Goal: Task Accomplishment & Management: Use online tool/utility

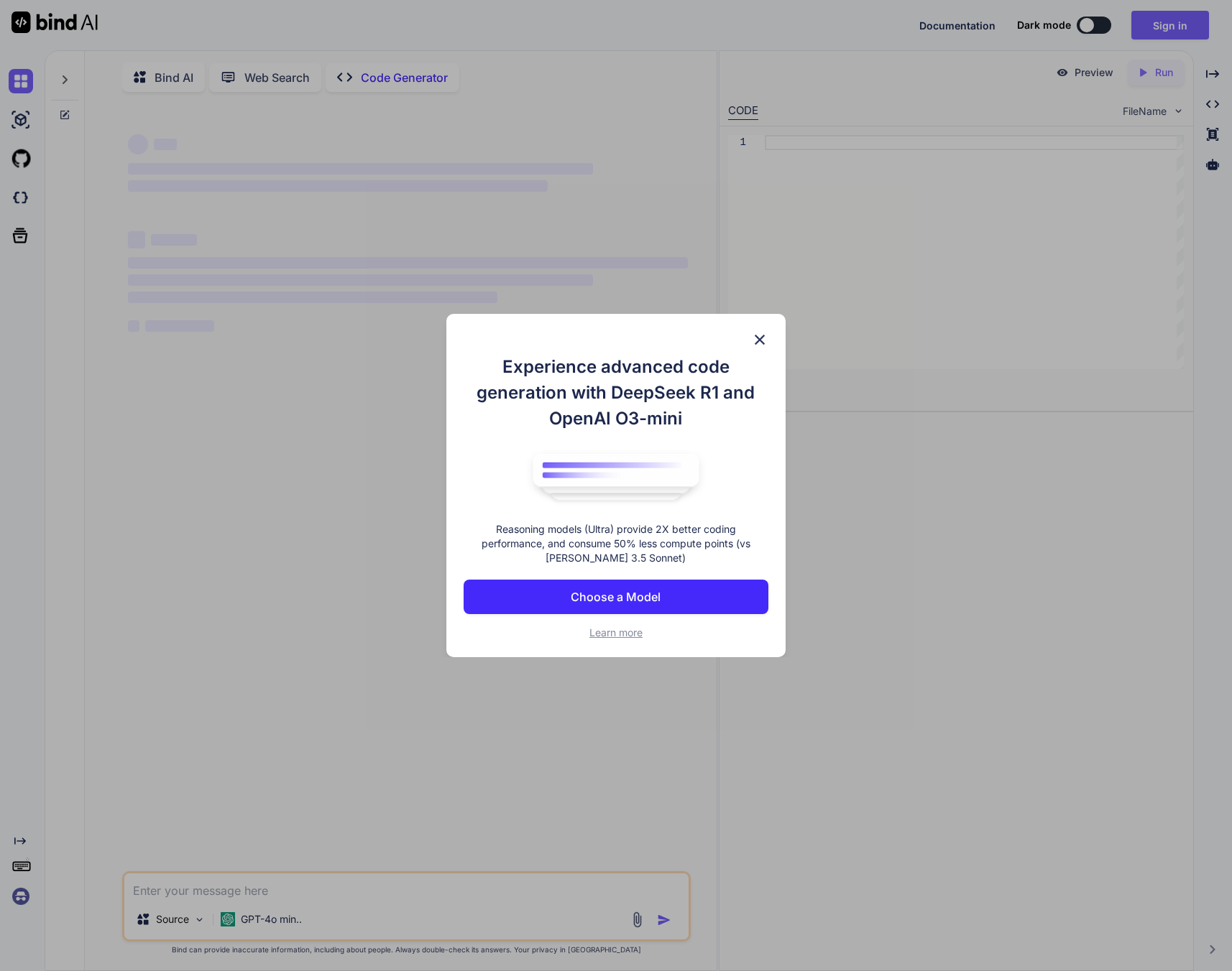
type textarea "x"
click at [628, 585] on button "Choose a Model" at bounding box center [616, 597] width 304 height 34
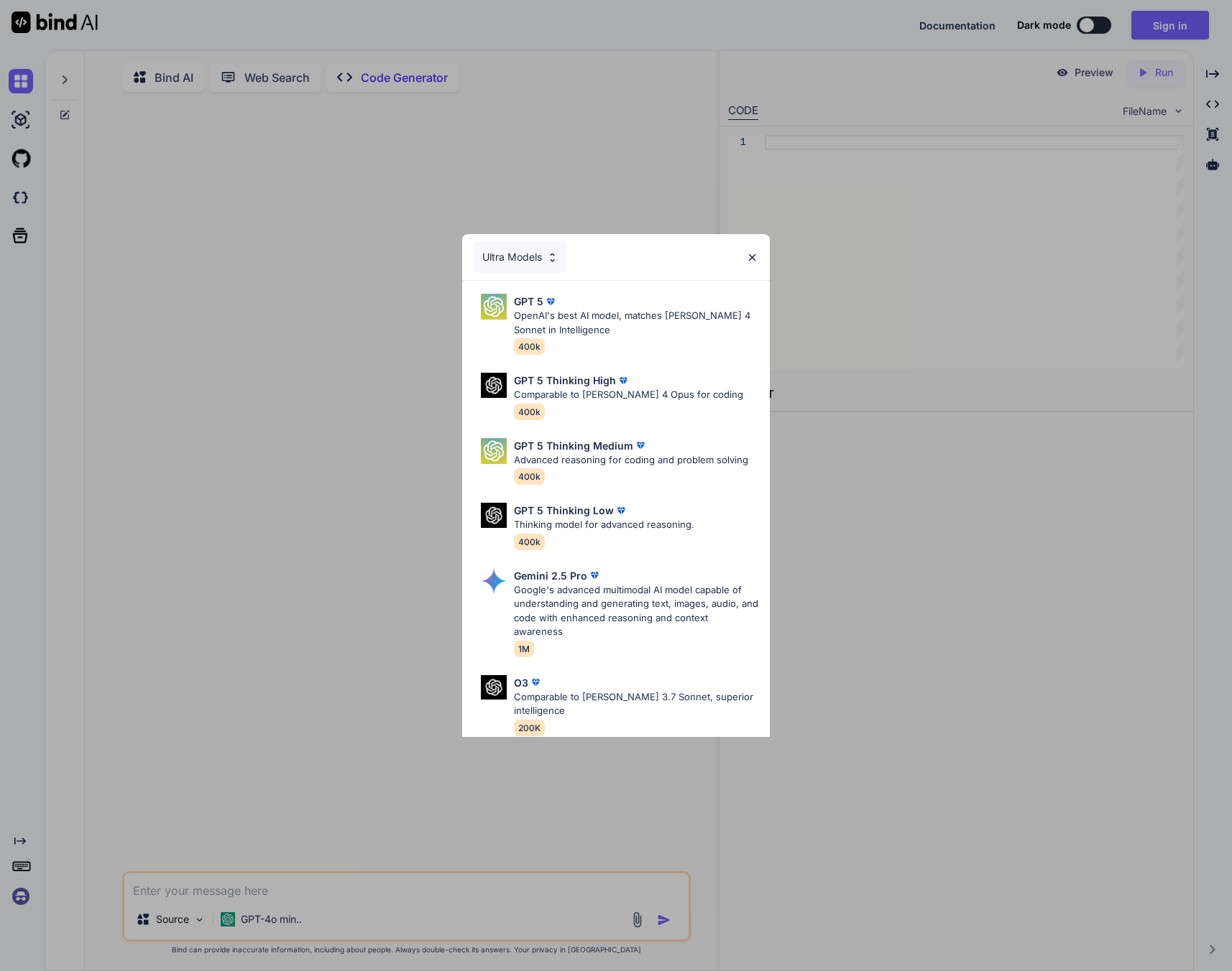
click at [756, 261] on img at bounding box center [751, 257] width 12 height 12
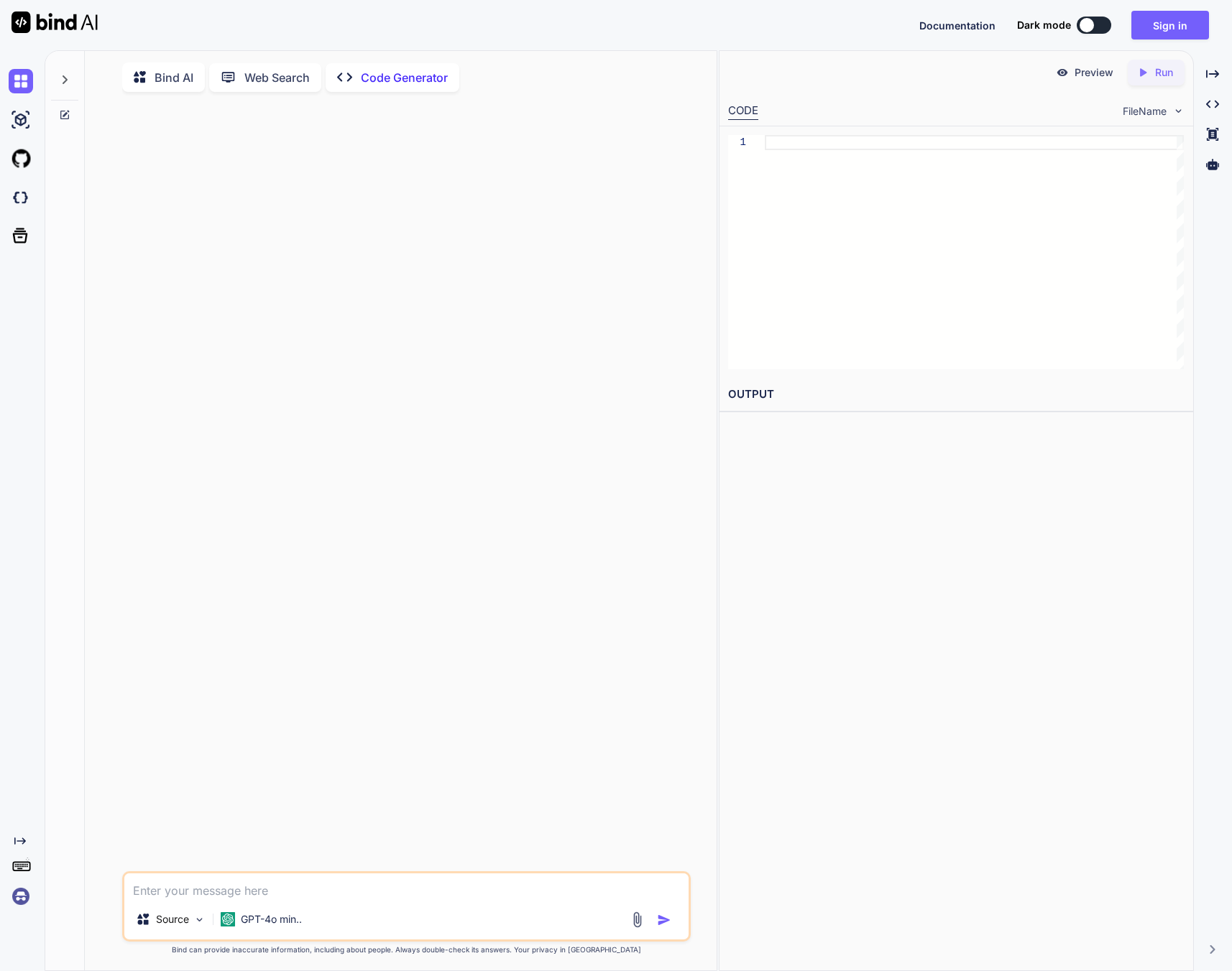
click at [18, 892] on img at bounding box center [20, 896] width 24 height 24
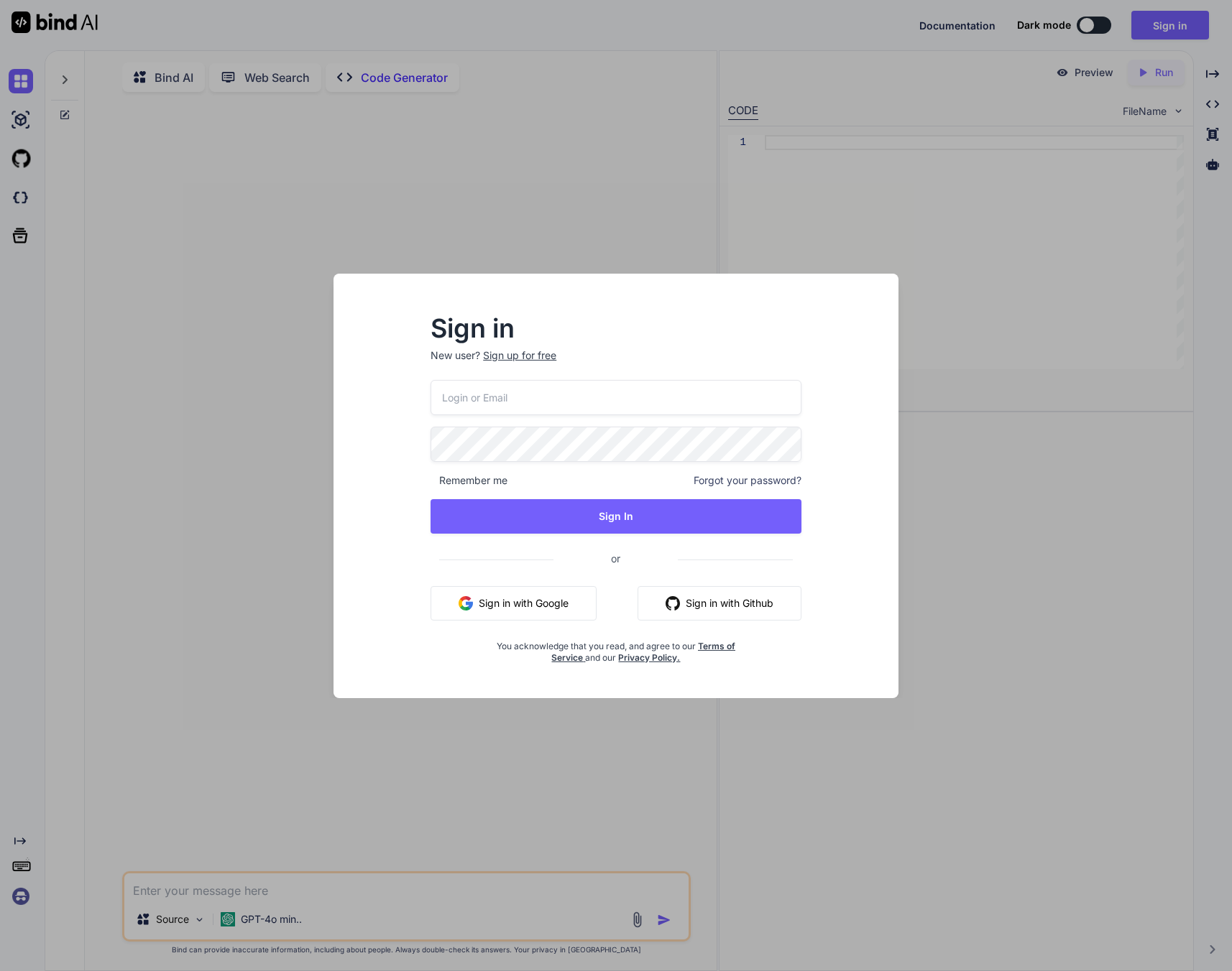
click at [505, 353] on div "Sign up for free" at bounding box center [519, 356] width 73 height 15
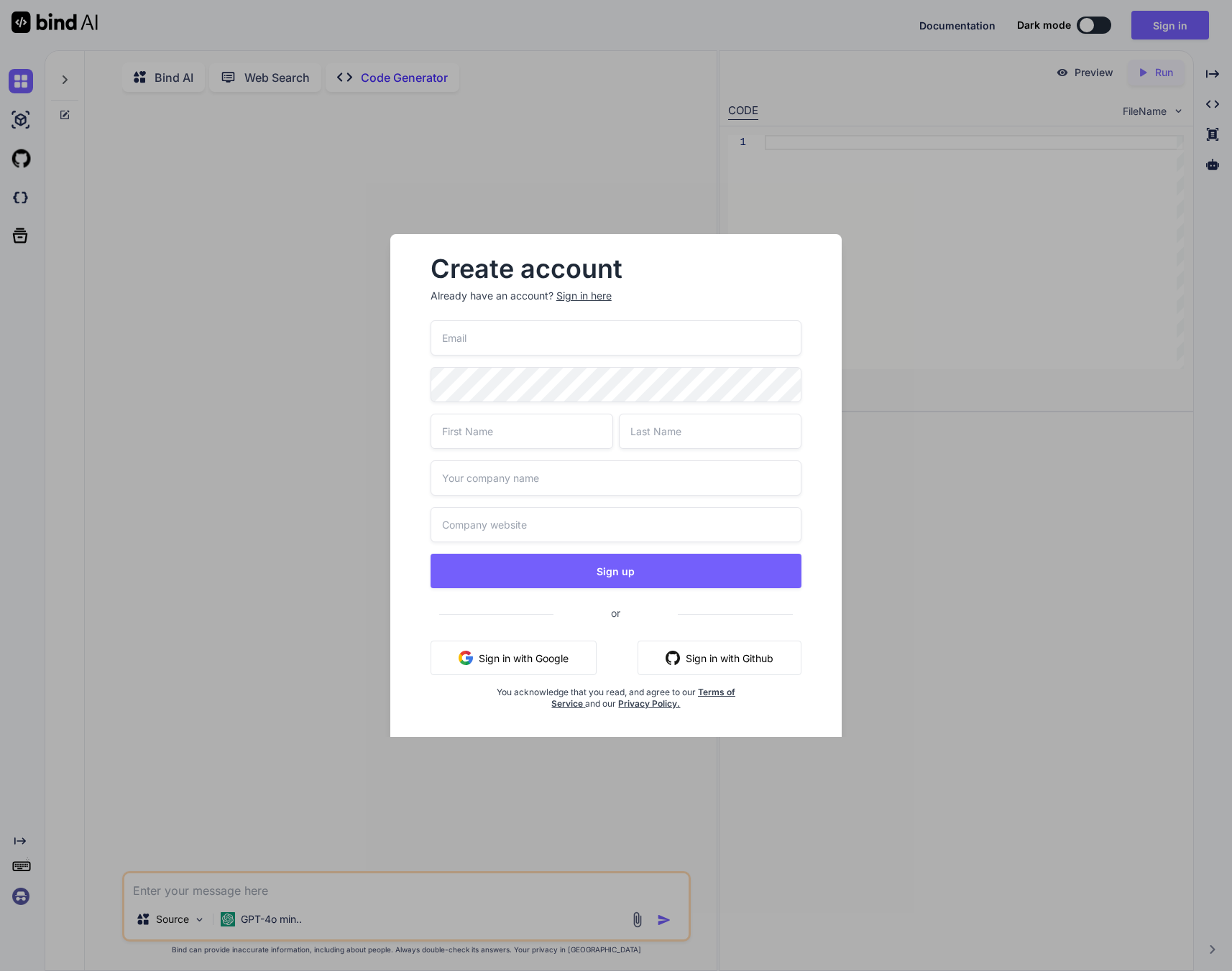
click at [153, 850] on div "Create account Already have an account? Sign in here Sign up or Sign in with Go…" at bounding box center [616, 485] width 1232 height 971
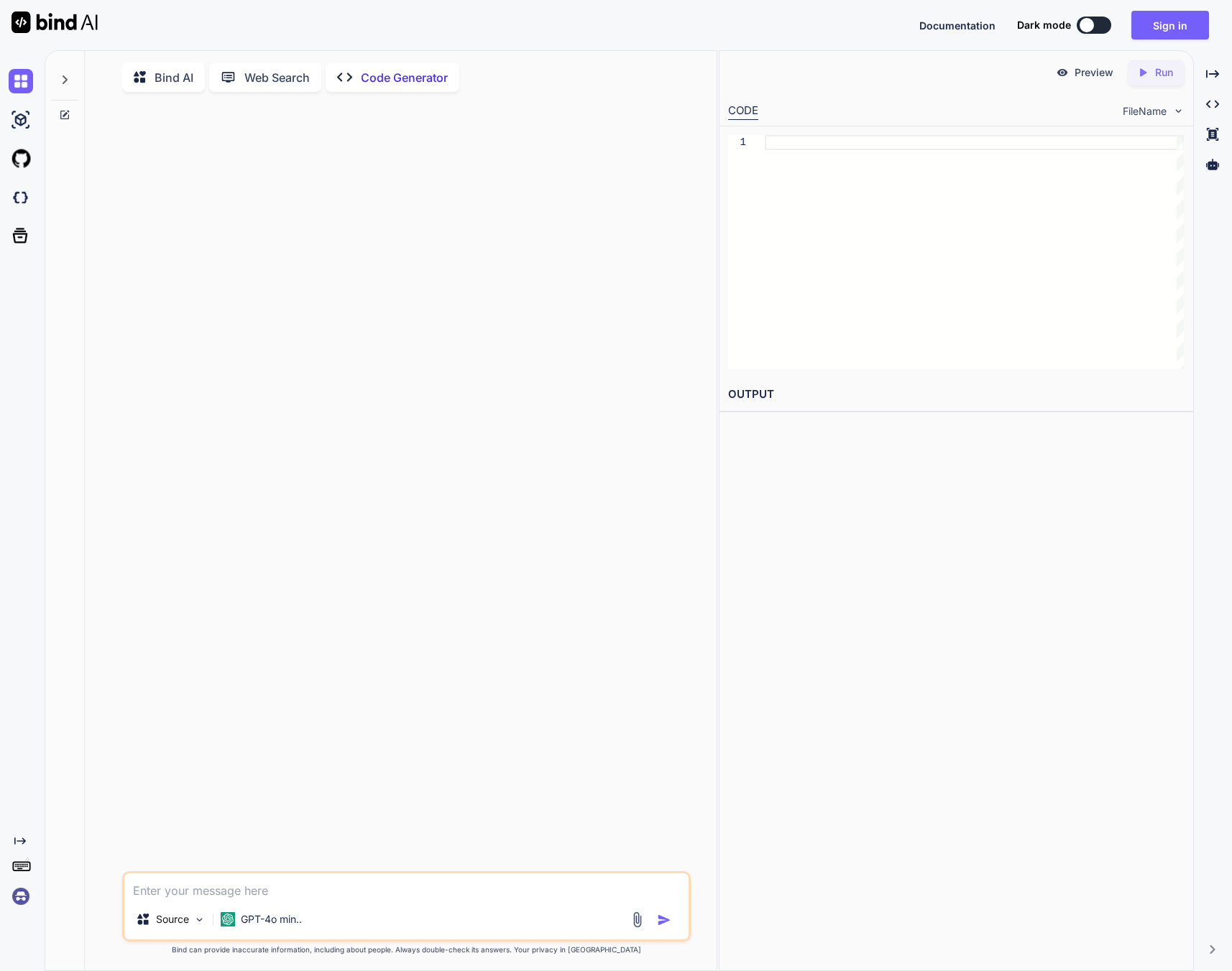
click at [24, 891] on img at bounding box center [20, 896] width 24 height 24
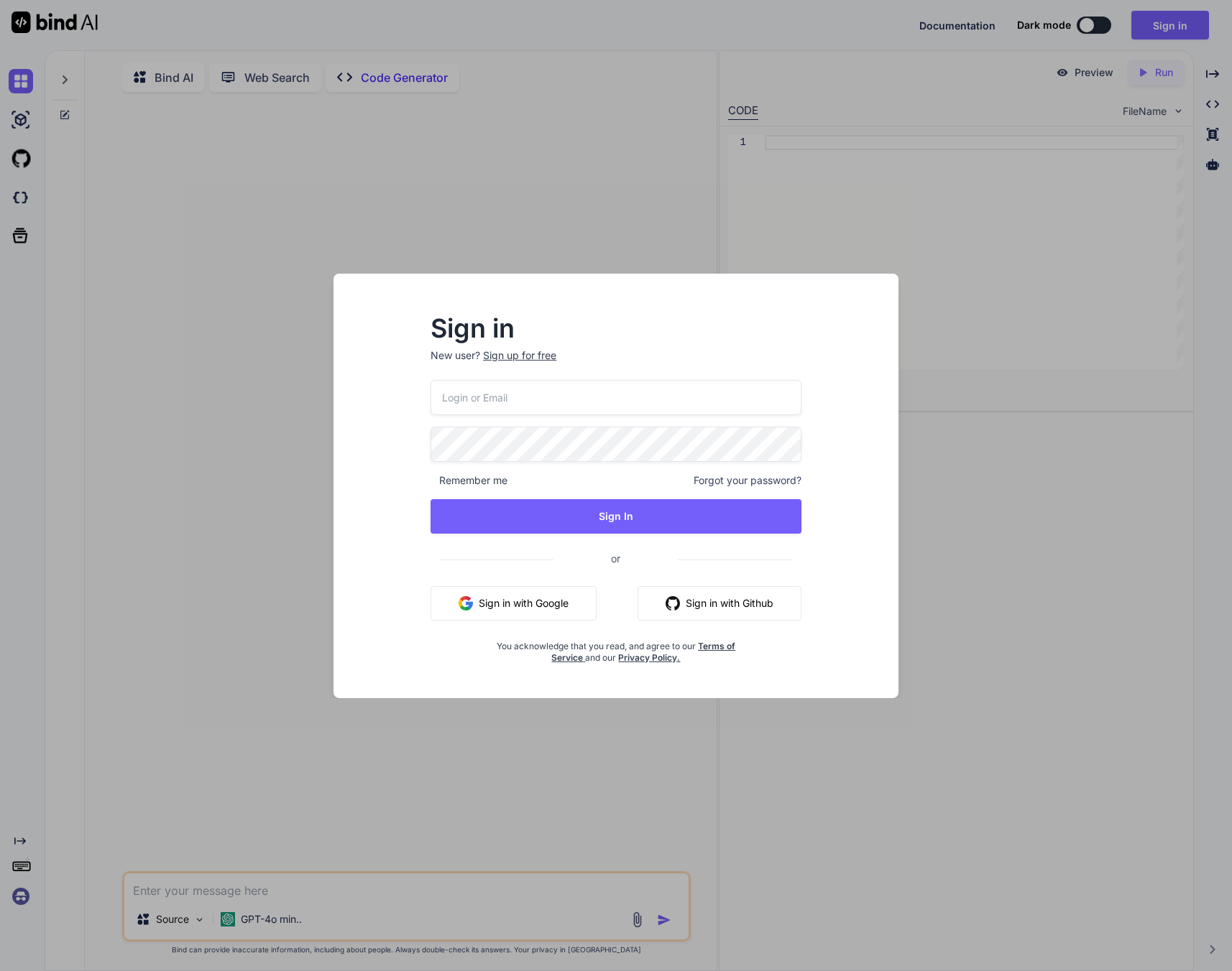
click at [494, 407] on input "email" at bounding box center [616, 397] width 371 height 35
type input "[PERSON_NAME][EMAIL_ADDRESS]"
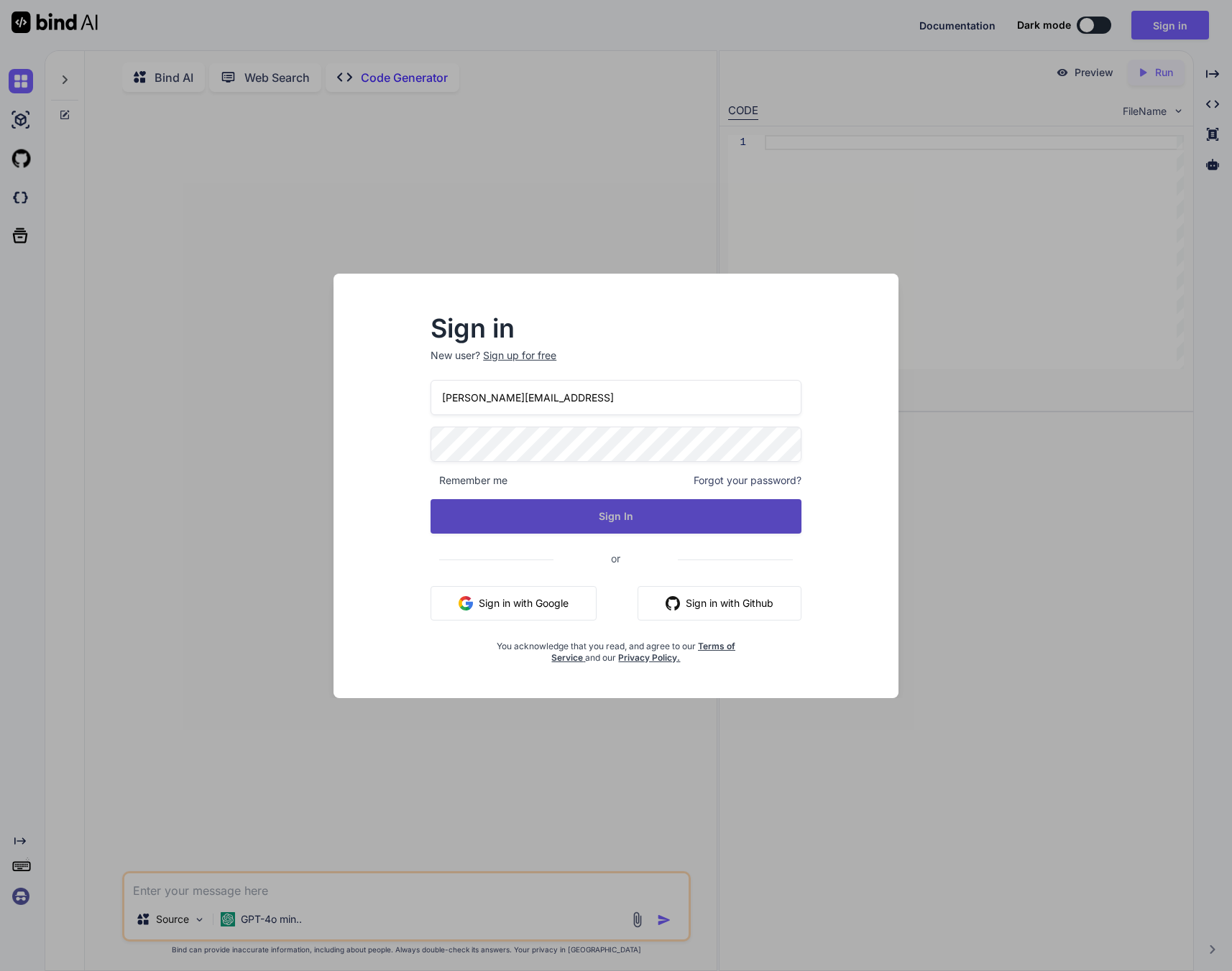
click at [654, 506] on button "Sign In" at bounding box center [616, 516] width 371 height 34
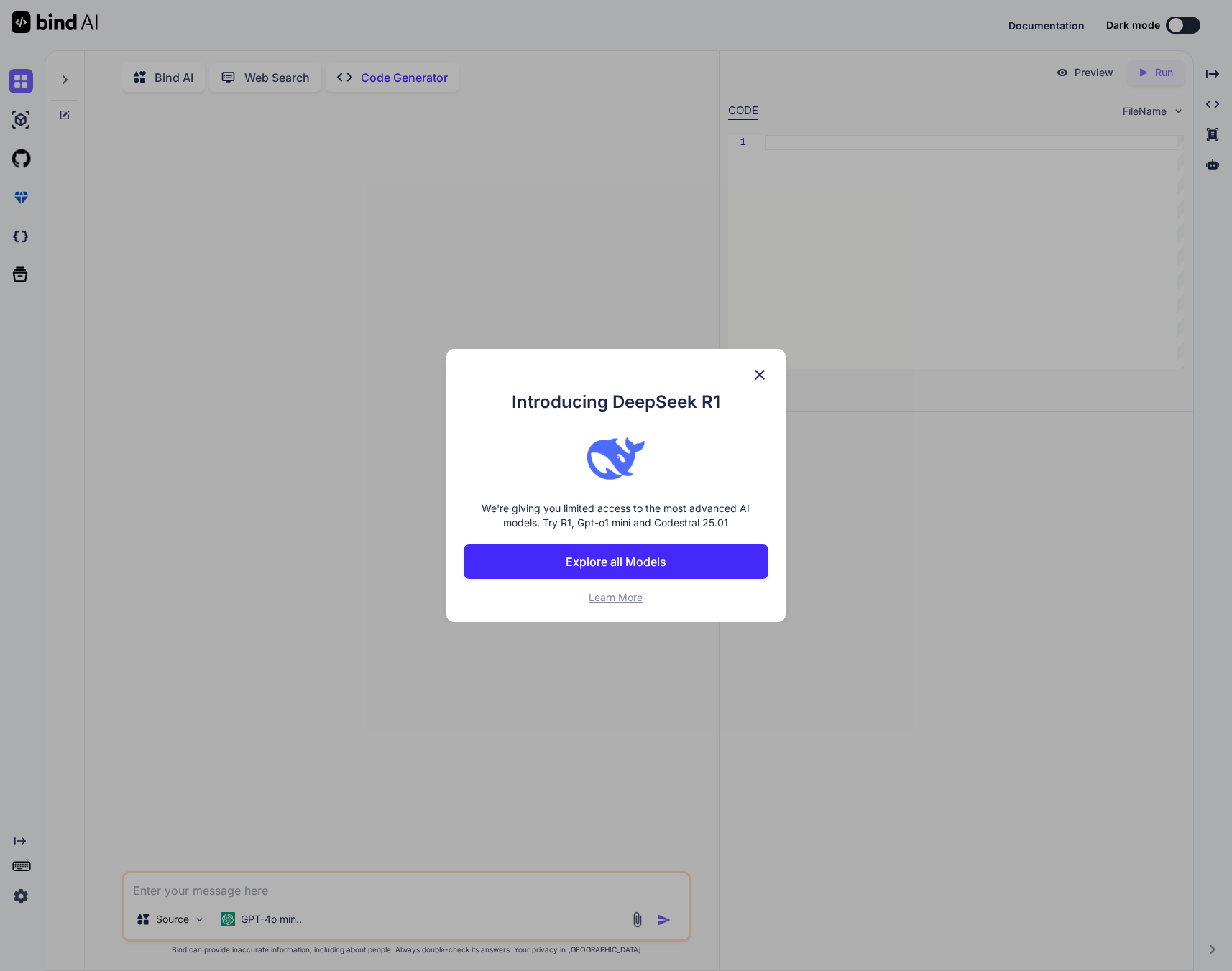
click at [586, 570] on p "Explore all Models" at bounding box center [616, 562] width 101 height 18
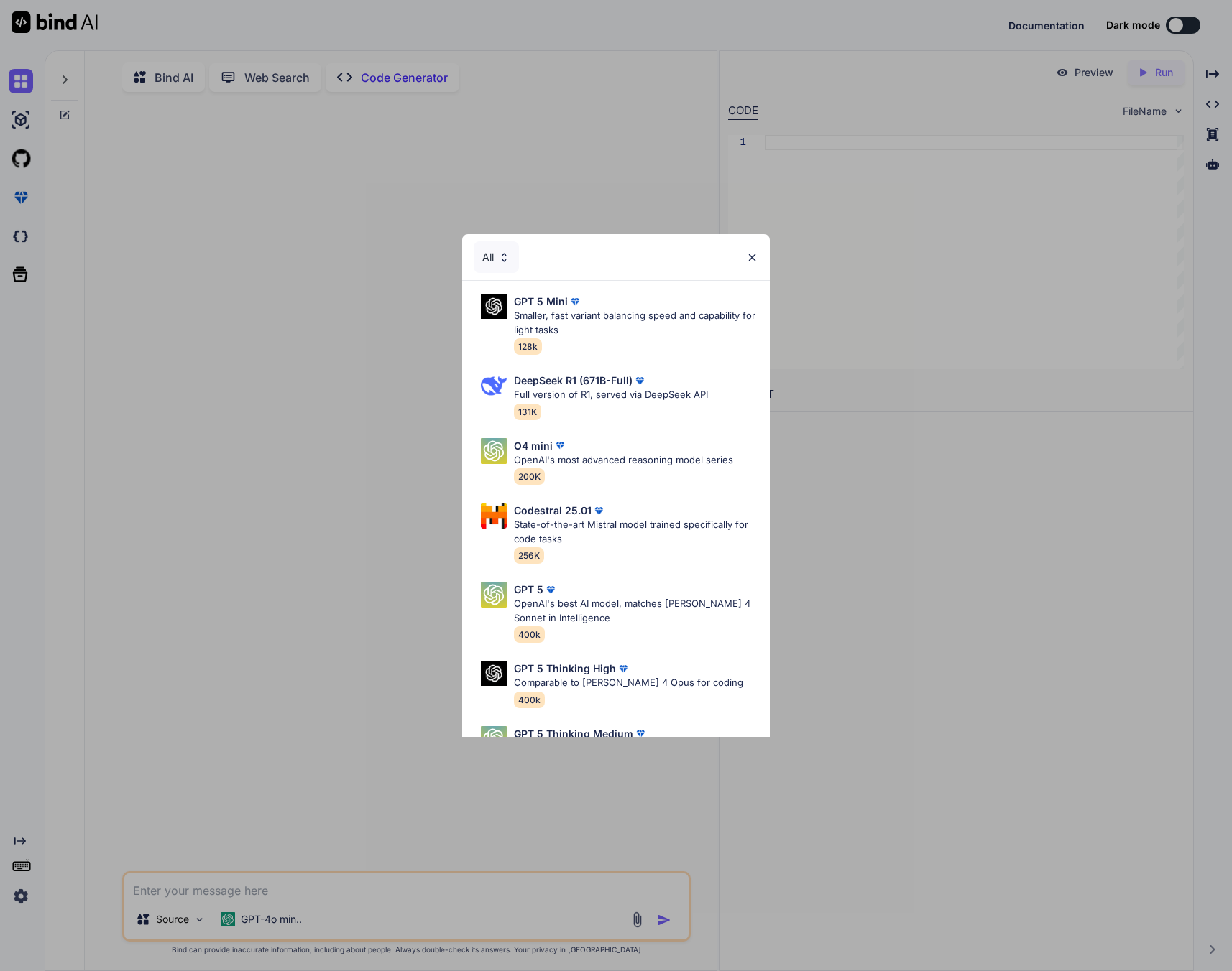
click at [757, 243] on div "All" at bounding box center [616, 258] width 309 height 46
click at [754, 253] on img at bounding box center [751, 257] width 12 height 12
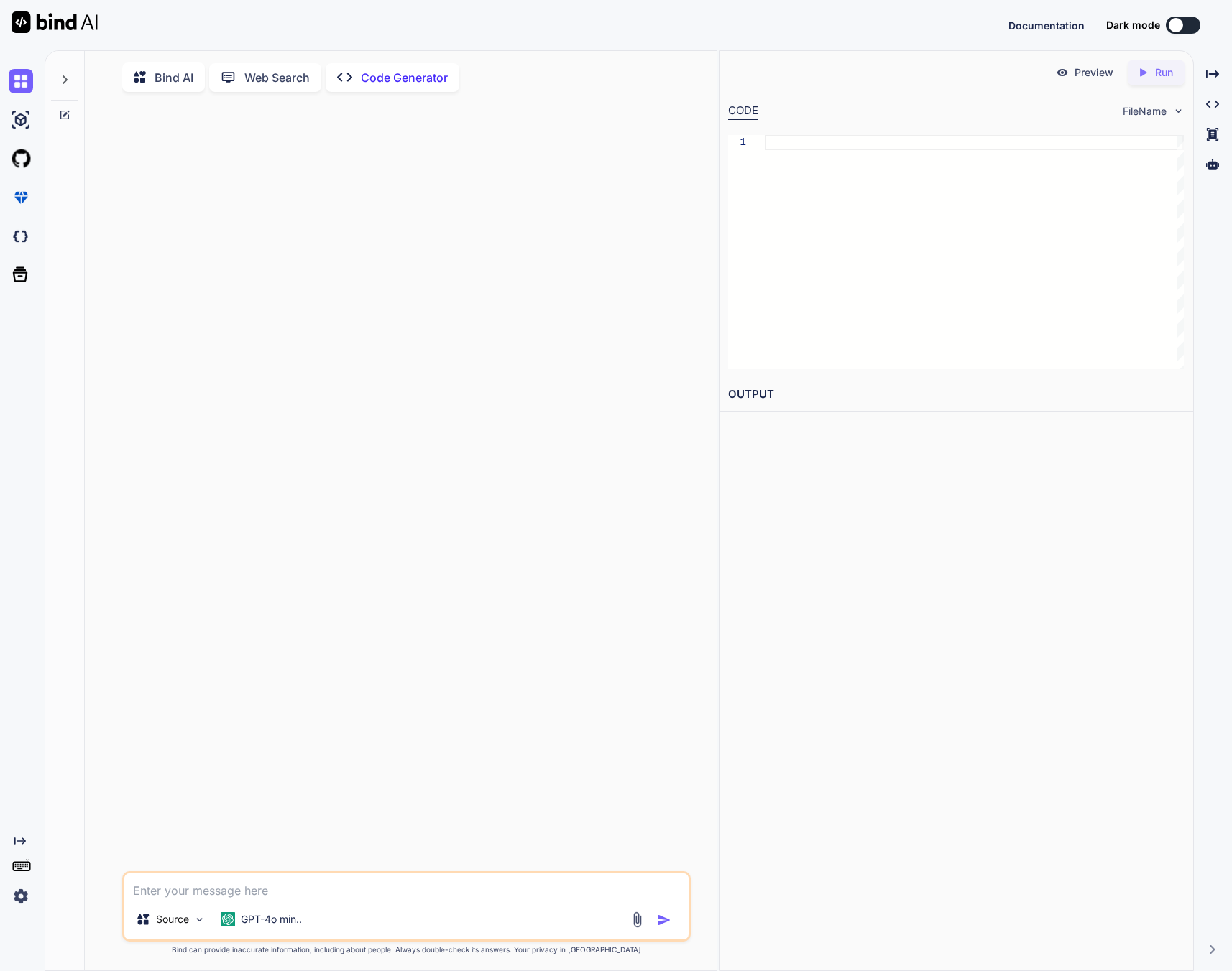
click at [17, 901] on img at bounding box center [20, 896] width 24 height 24
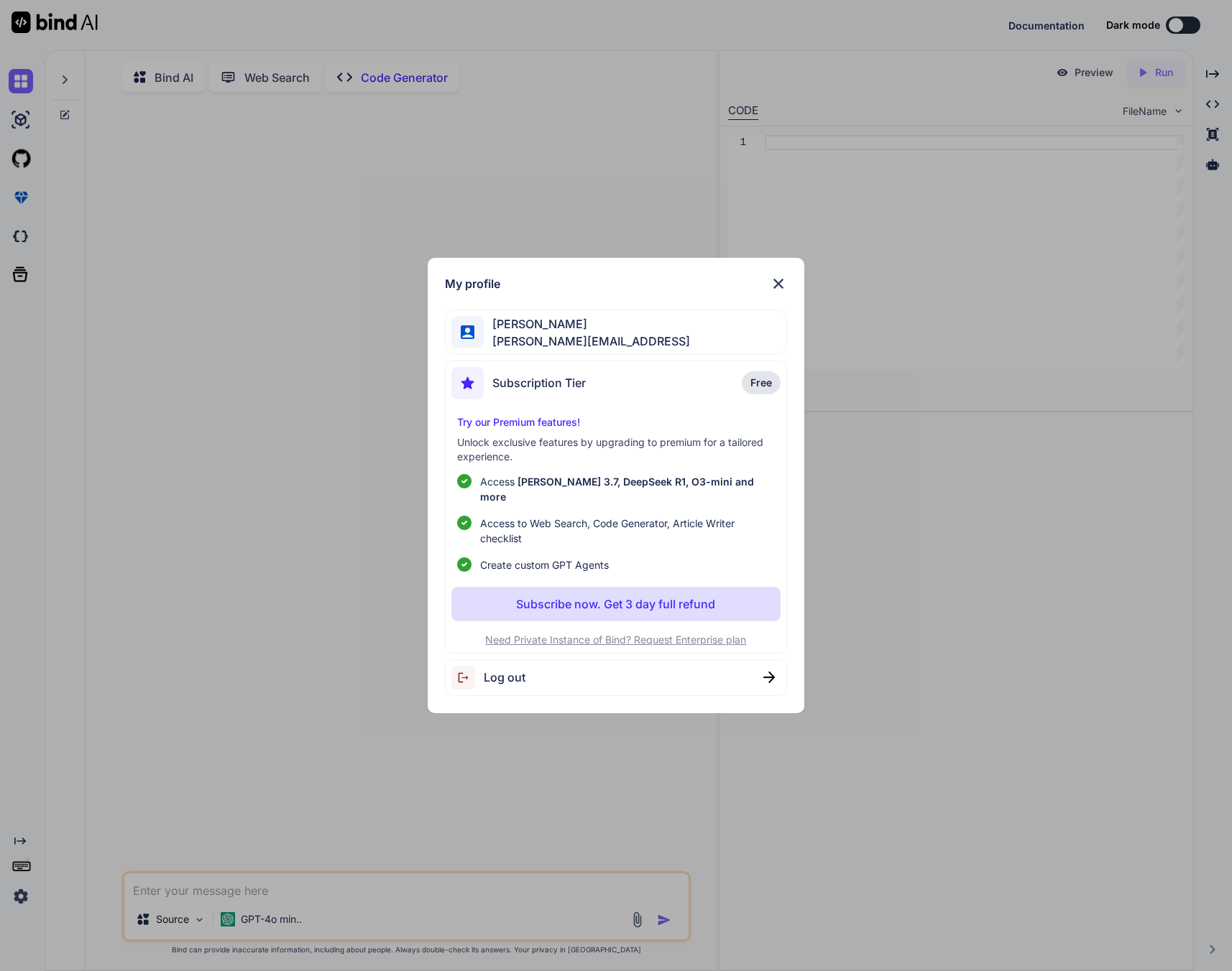
drag, startPoint x: 140, startPoint y: 199, endPoint x: 82, endPoint y: 130, distance: 90.1
click at [140, 198] on div "My profile [PERSON_NAME] [PERSON_NAME][EMAIL_ADDRESS] Subscription Tier Free Tr…" at bounding box center [616, 485] width 1232 height 971
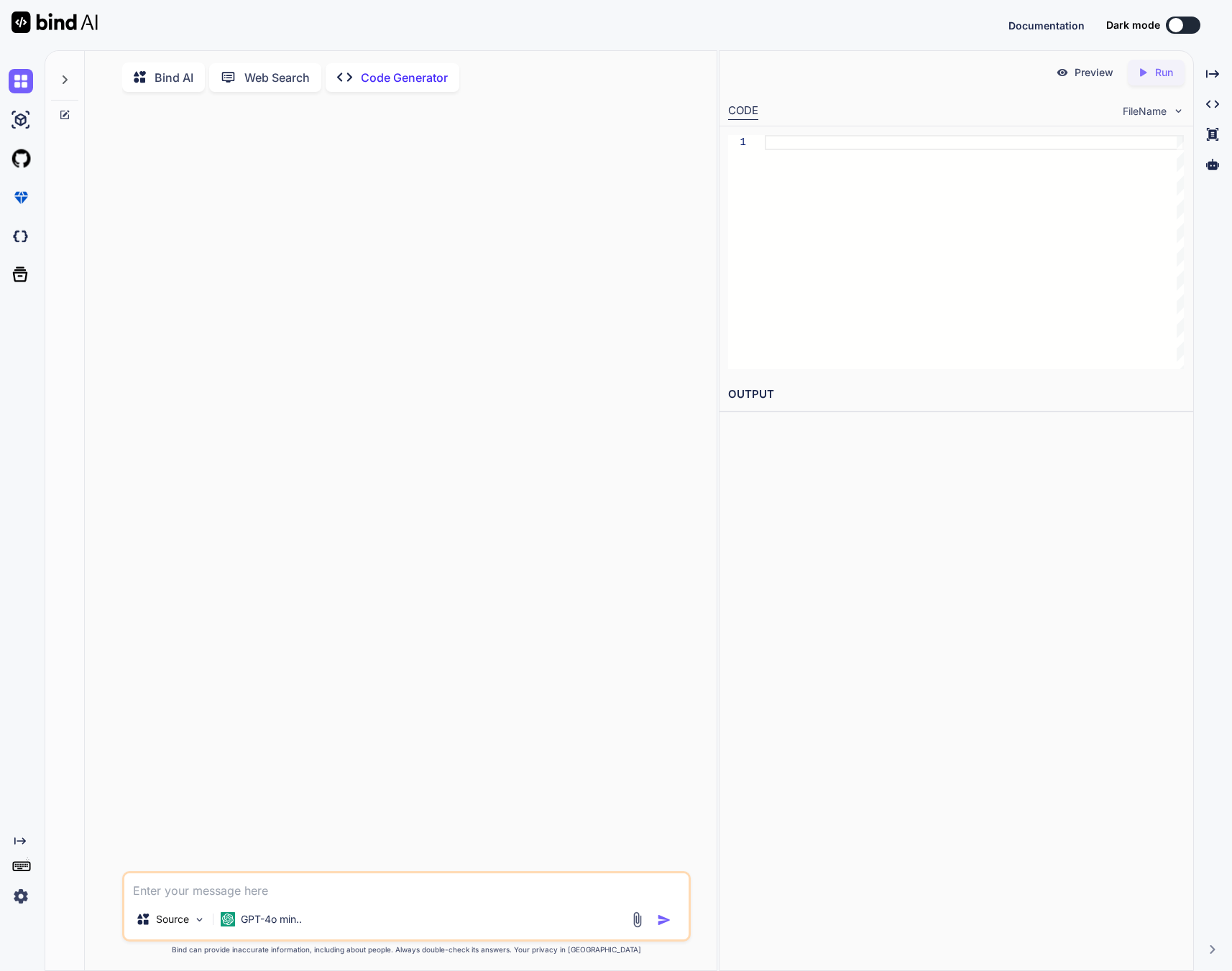
click at [18, 64] on div at bounding box center [23, 81] width 30 height 39
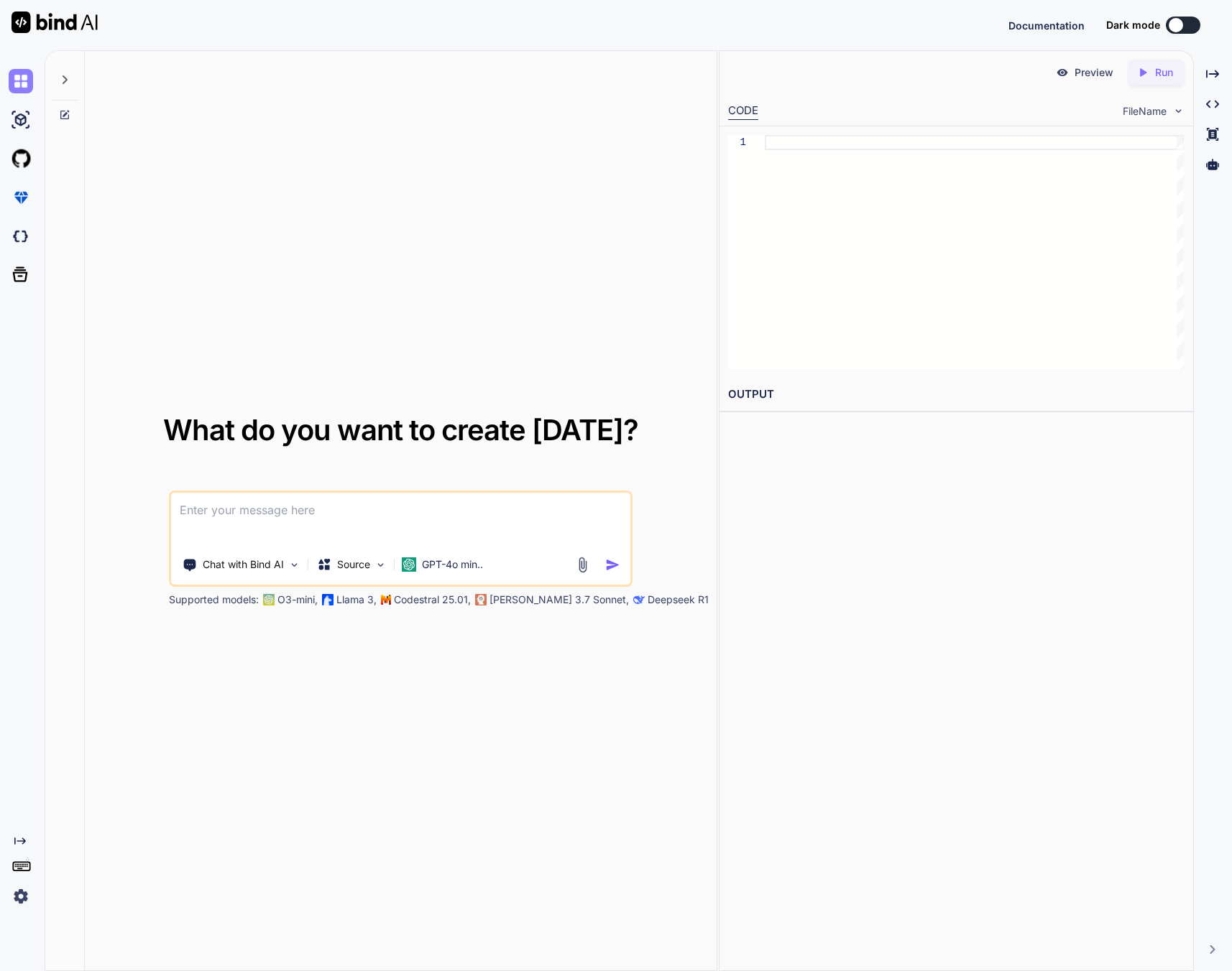
click at [18, 70] on img at bounding box center [20, 81] width 24 height 24
type textarea "x"
click at [82, 24] on img at bounding box center [54, 21] width 86 height 21
click at [47, 30] on img at bounding box center [54, 21] width 86 height 21
click at [18, 858] on icon at bounding box center [21, 866] width 20 height 20
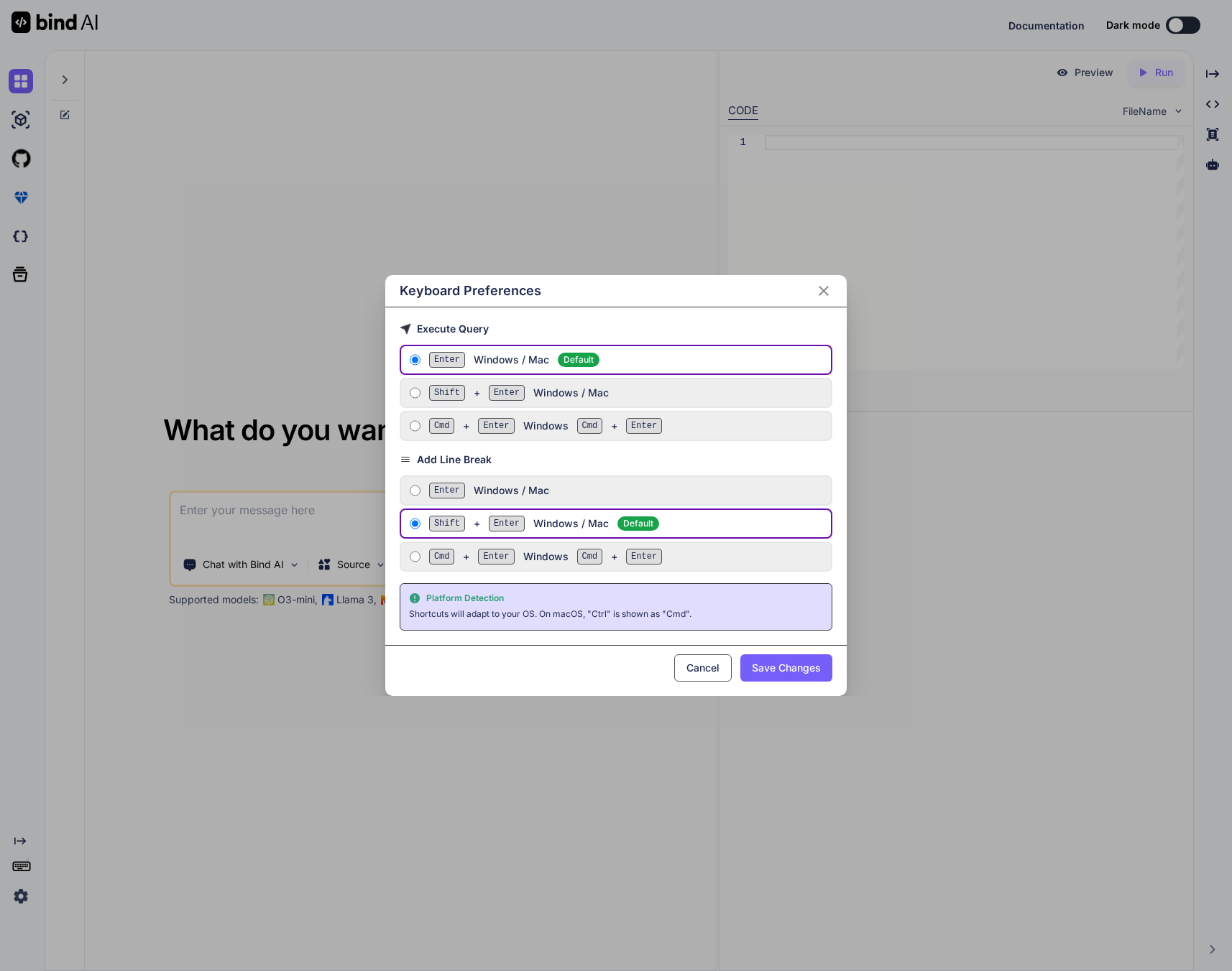
click at [43, 776] on div "Keyboard Preferences Execute Query Enter Windows / Mac Default Shift + Enter Wi…" at bounding box center [616, 485] width 1232 height 971
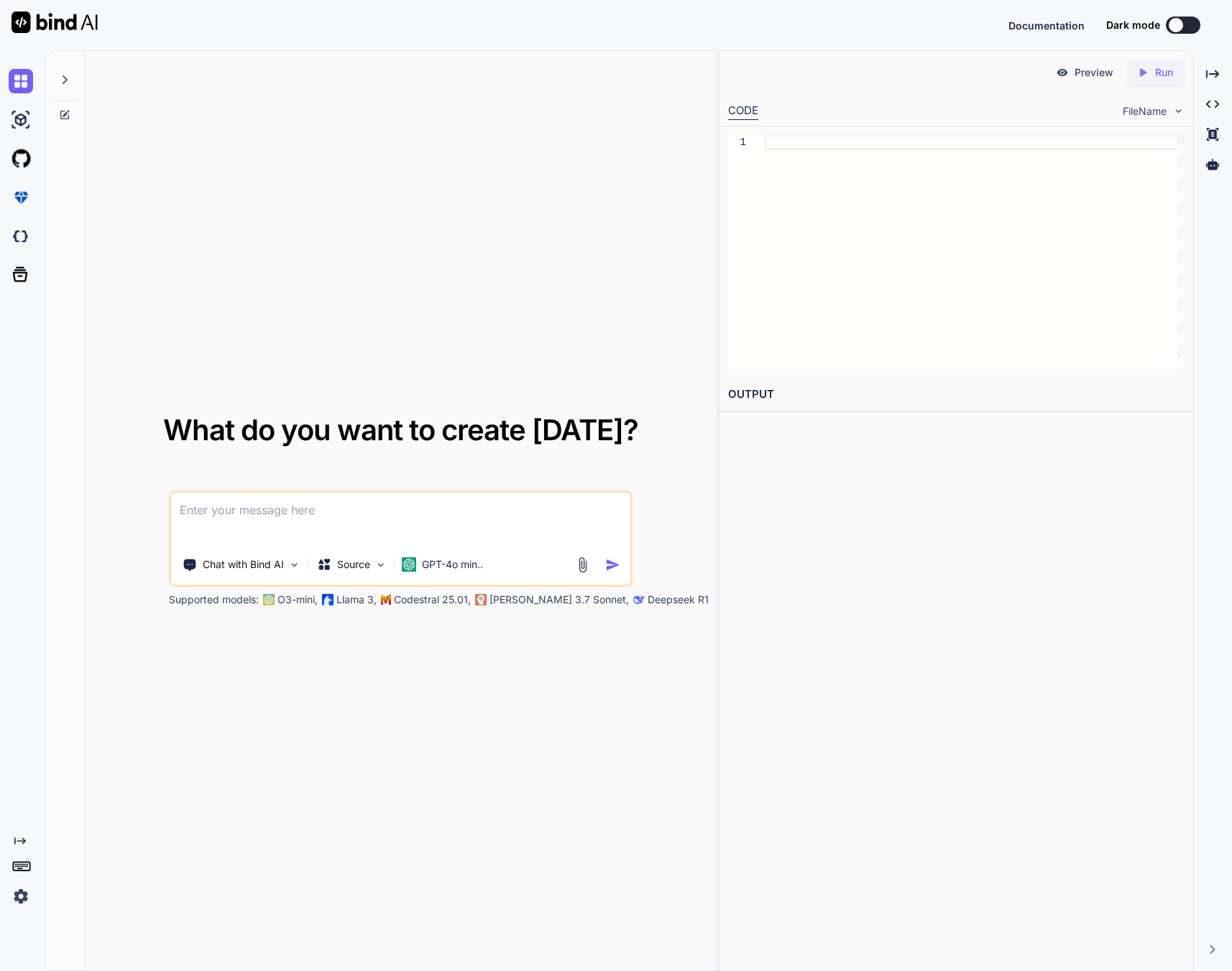
click at [23, 847] on icon "Created with Pixso." at bounding box center [20, 841] width 11 height 11
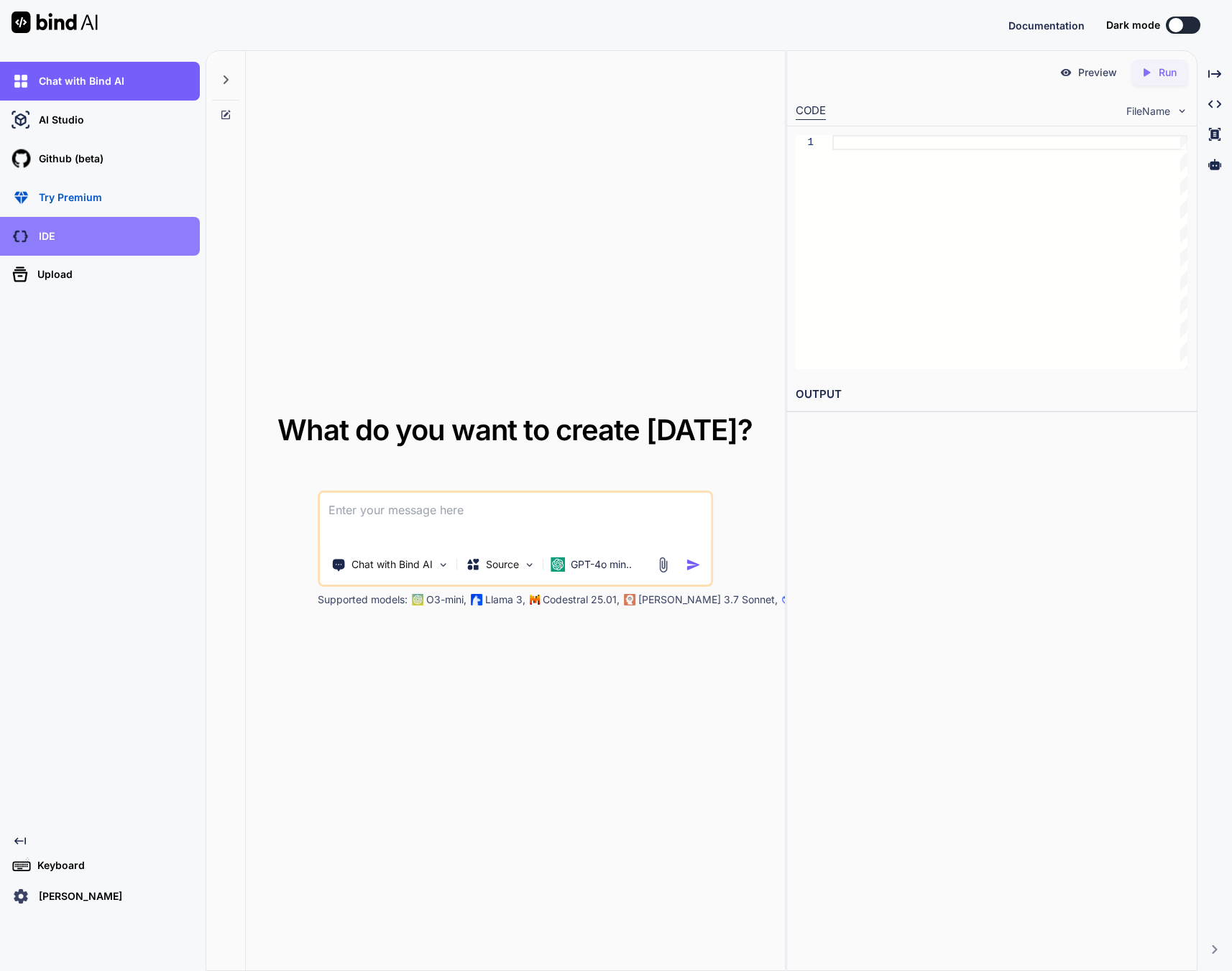
click at [42, 244] on div "IDE" at bounding box center [104, 237] width 191 height 24
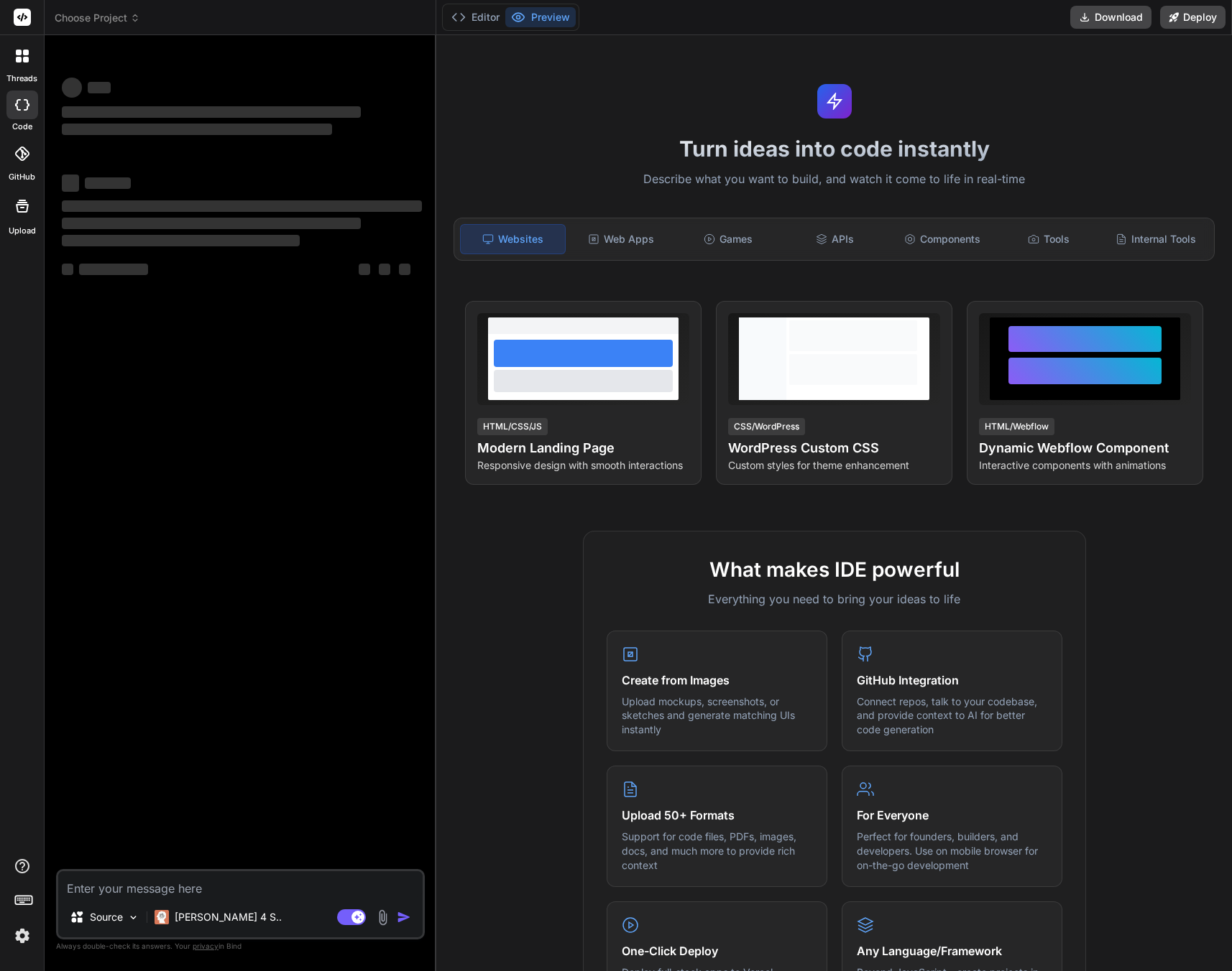
click at [18, 935] on img at bounding box center [22, 936] width 24 height 24
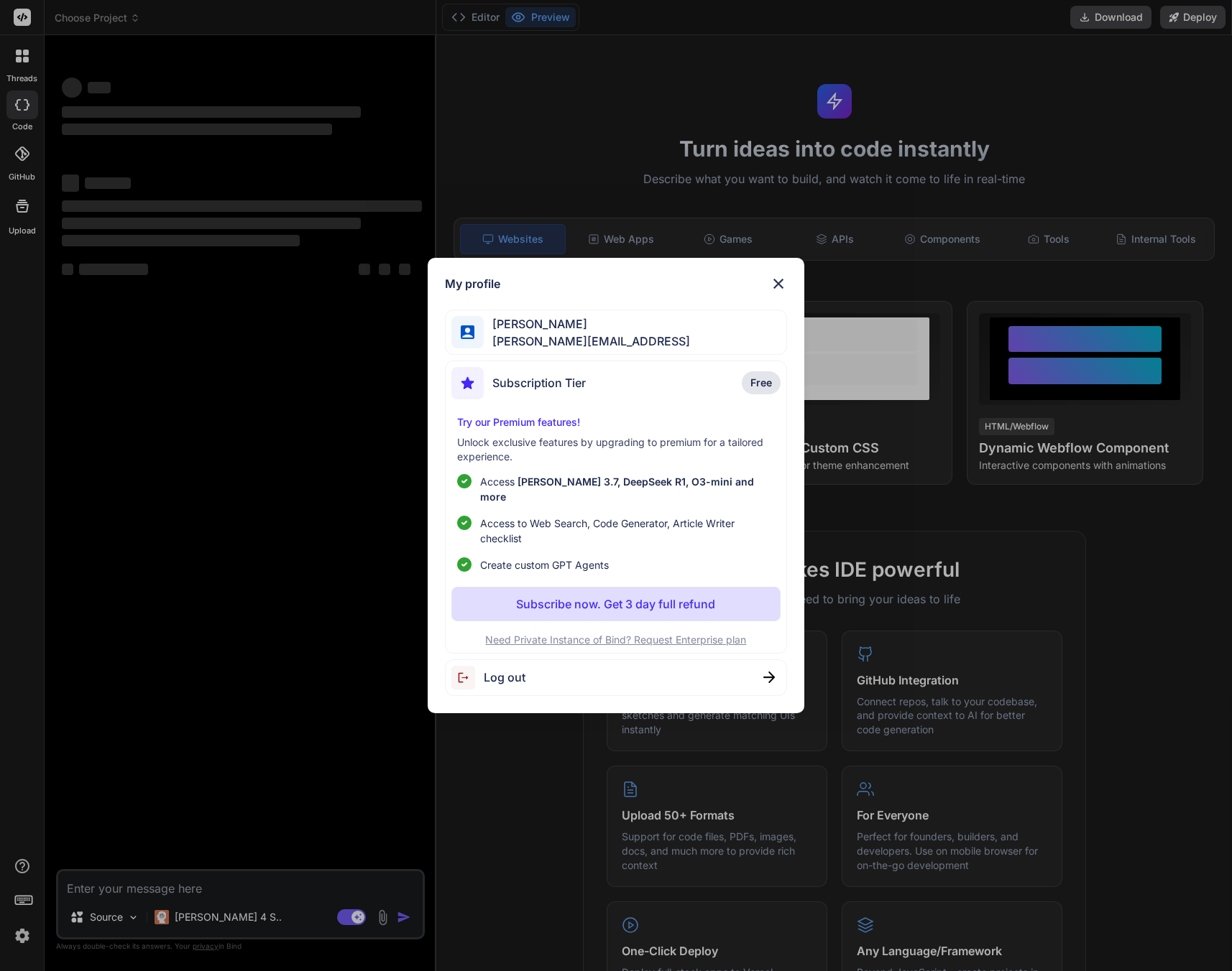
type textarea "x"
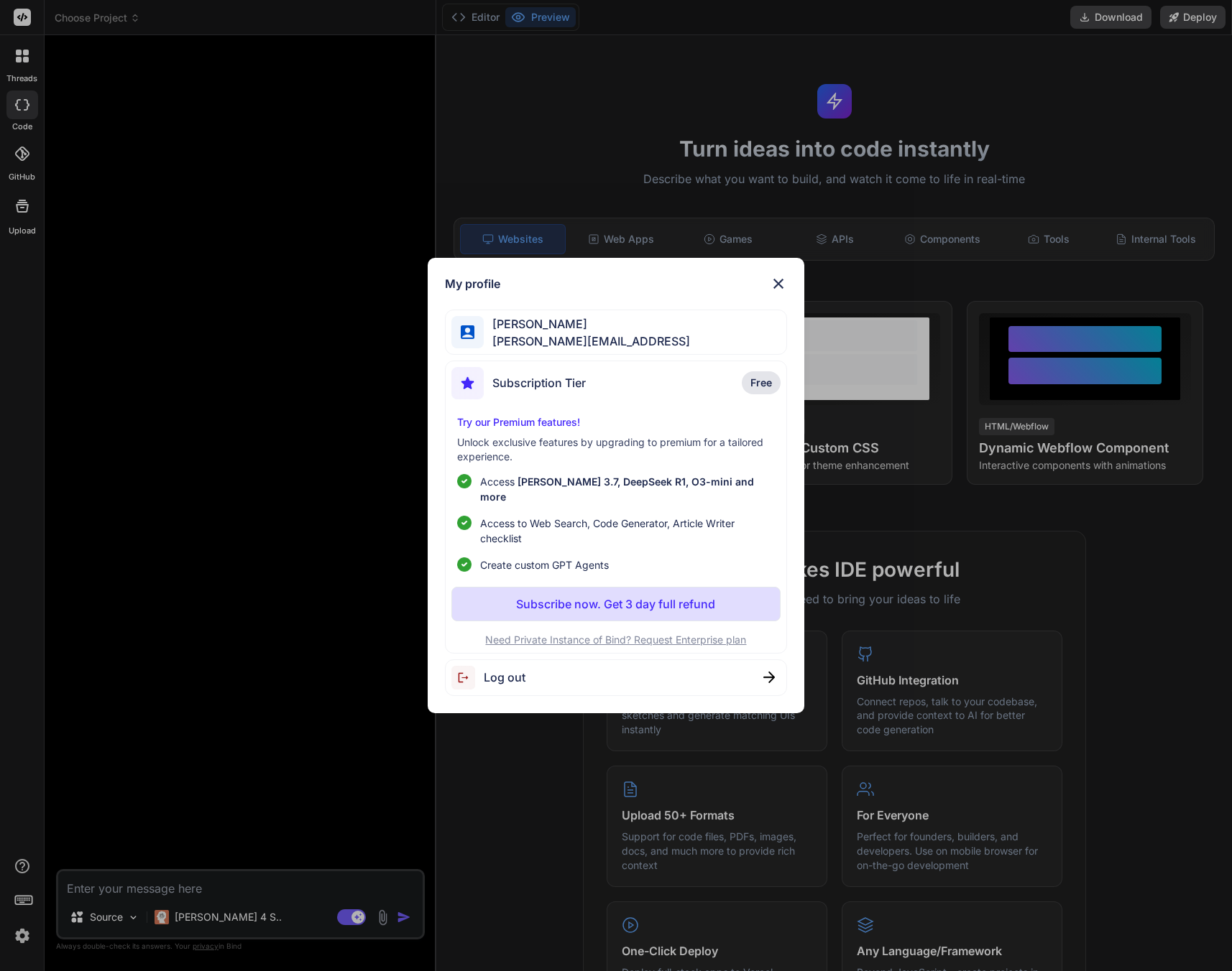
click at [689, 401] on div "Subscription Tier Free" at bounding box center [616, 385] width 329 height 38
click at [738, 397] on div "Subscription Tier Free" at bounding box center [616, 385] width 329 height 38
click at [435, 225] on div "My profile [PERSON_NAME] [PERSON_NAME][EMAIL_ADDRESS] Subscription Tier Free Tr…" at bounding box center [616, 485] width 1232 height 971
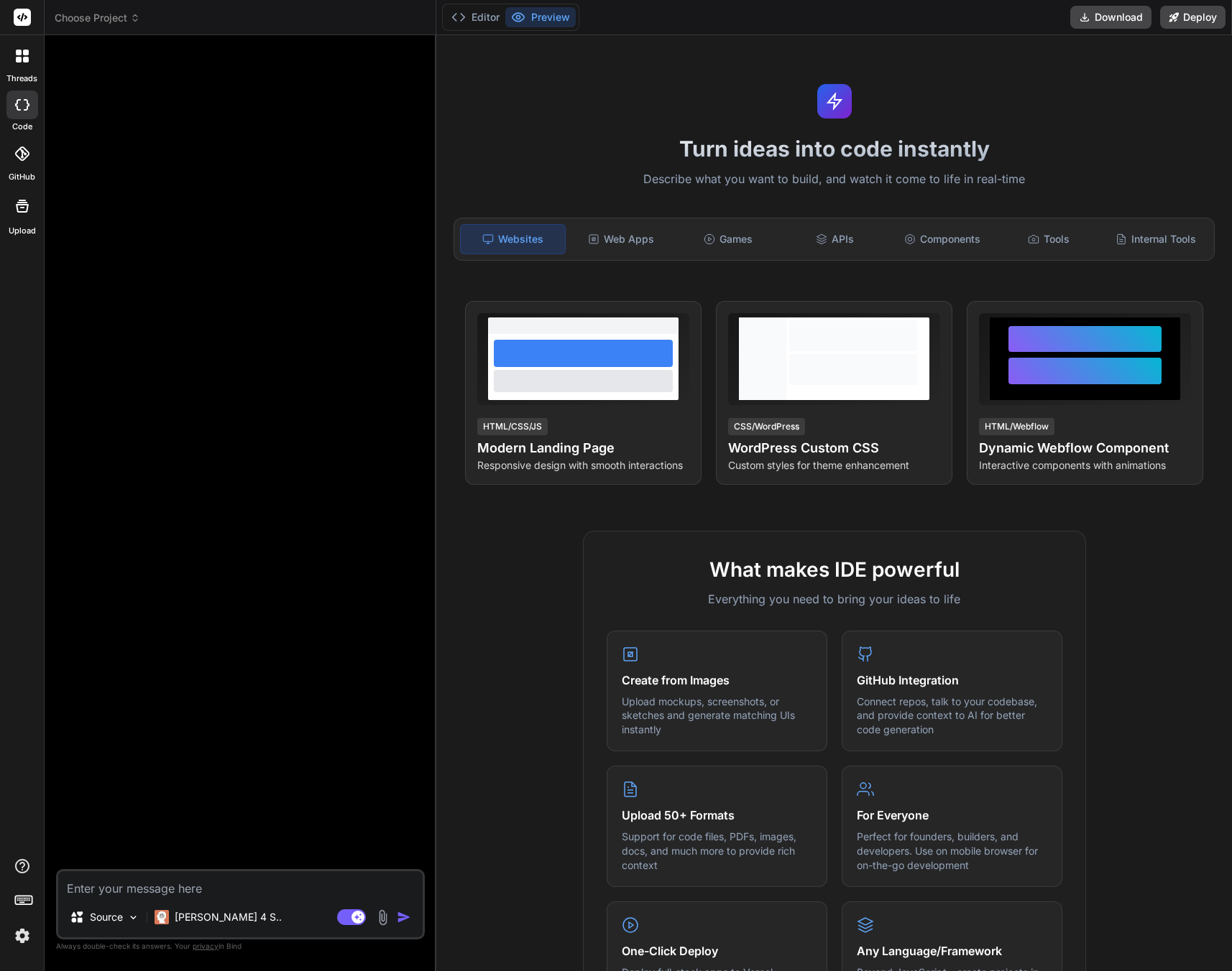
click at [30, 929] on img at bounding box center [22, 936] width 24 height 24
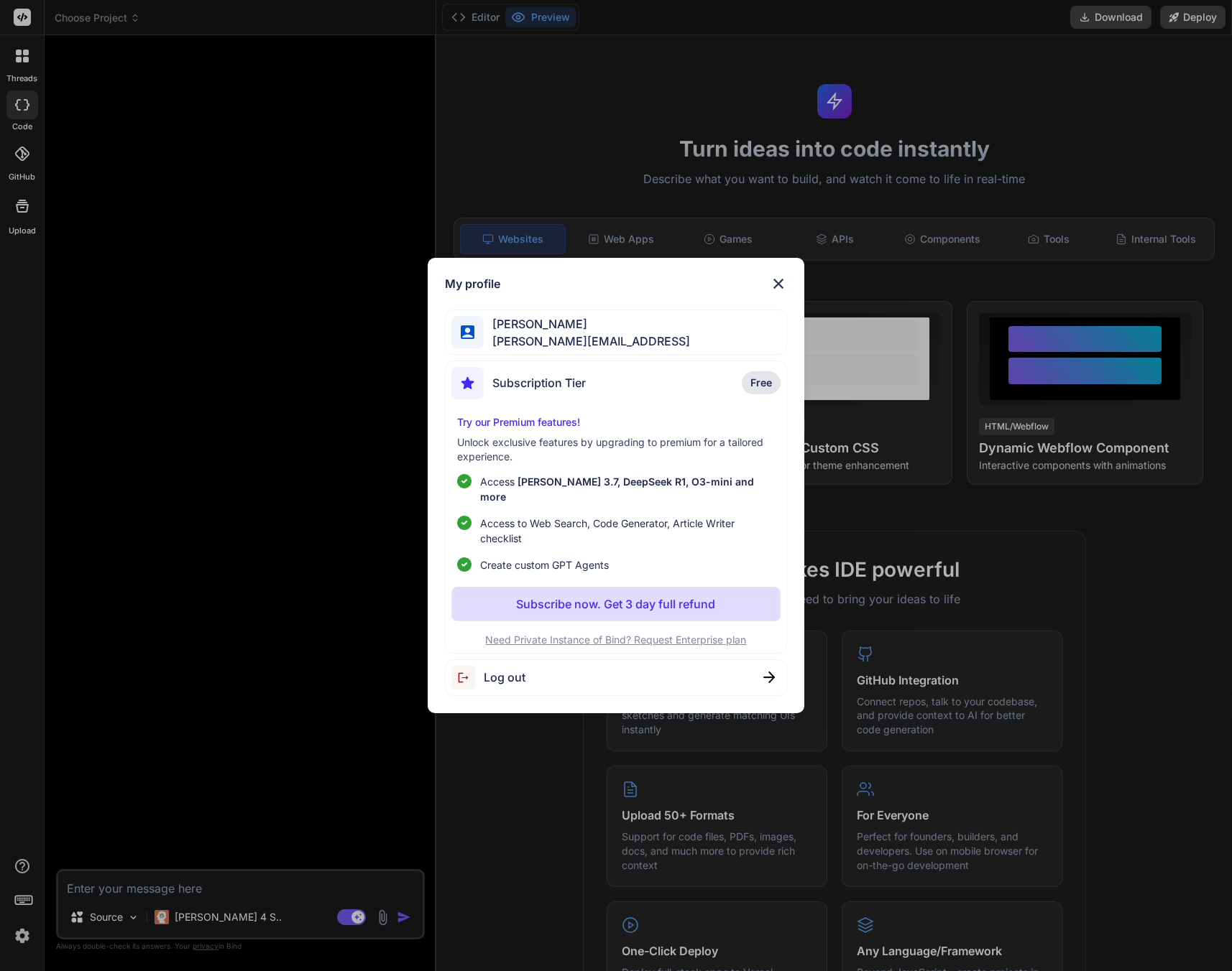
click at [28, 932] on div "My profile [PERSON_NAME] [PERSON_NAME][EMAIL_ADDRESS] Subscription Tier Free Tr…" at bounding box center [616, 485] width 1232 height 971
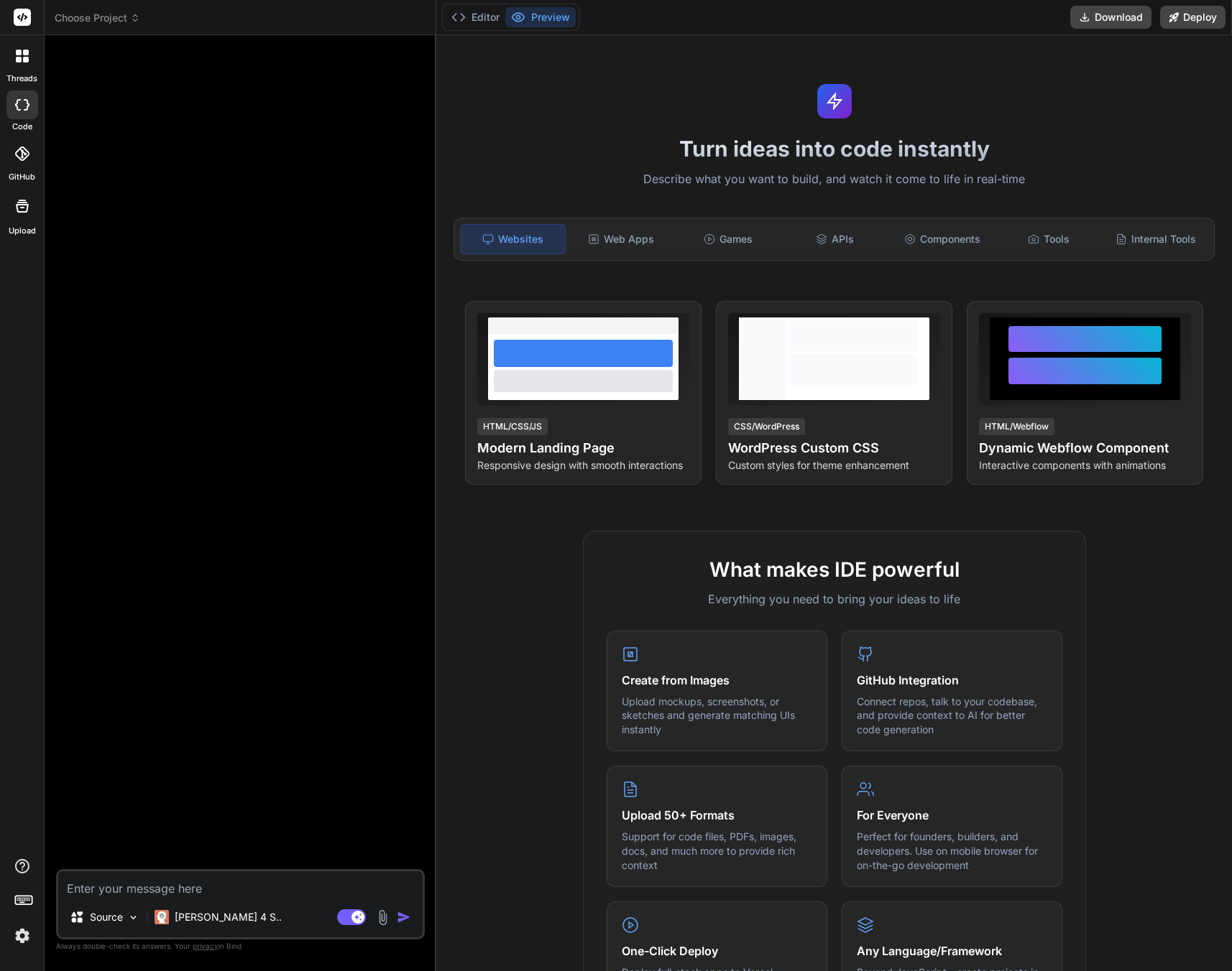
click at [28, 931] on img at bounding box center [22, 936] width 24 height 24
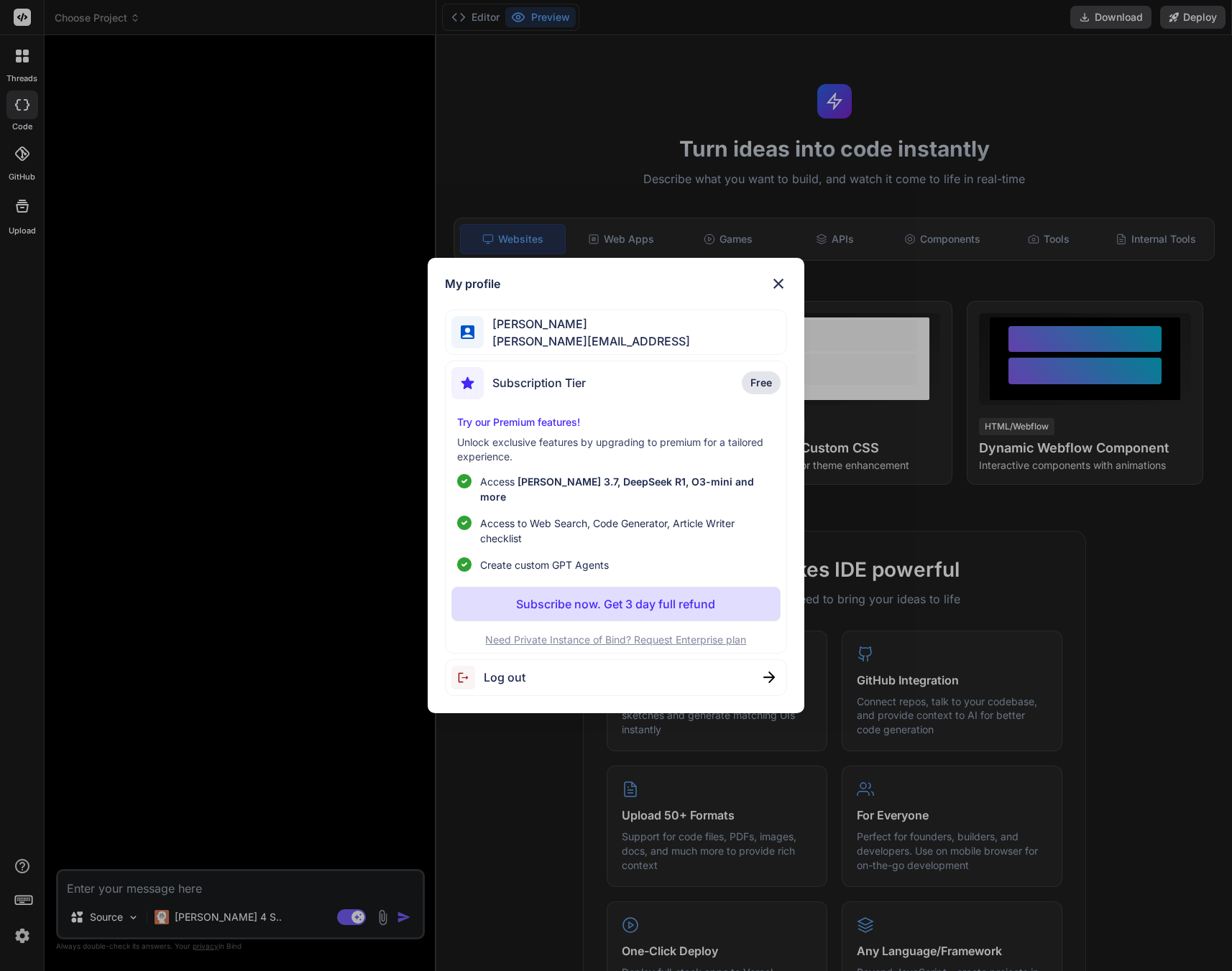
click at [275, 552] on div "My profile [PERSON_NAME] [PERSON_NAME][EMAIL_ADDRESS] Subscription Tier Free Tr…" at bounding box center [616, 485] width 1232 height 971
